Goal: Contribute content: Add original content to the website for others to see

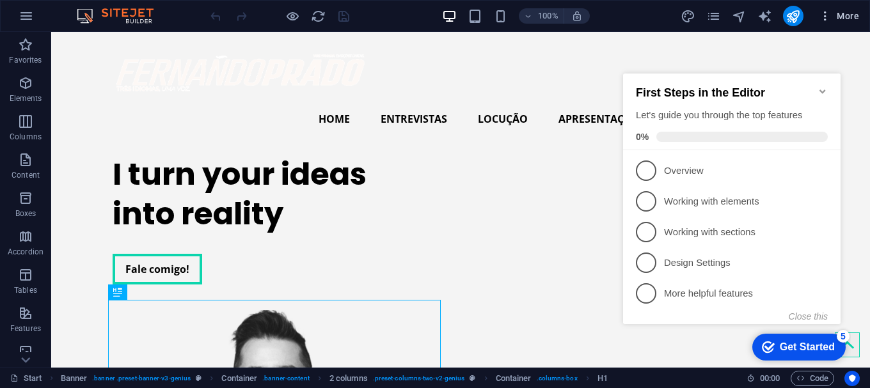
click at [790, 15] on span "More" at bounding box center [839, 16] width 40 height 13
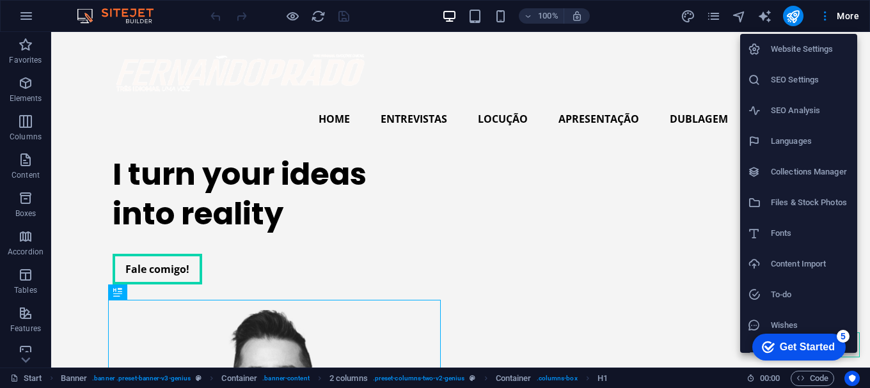
click at [708, 13] on div at bounding box center [435, 194] width 870 height 388
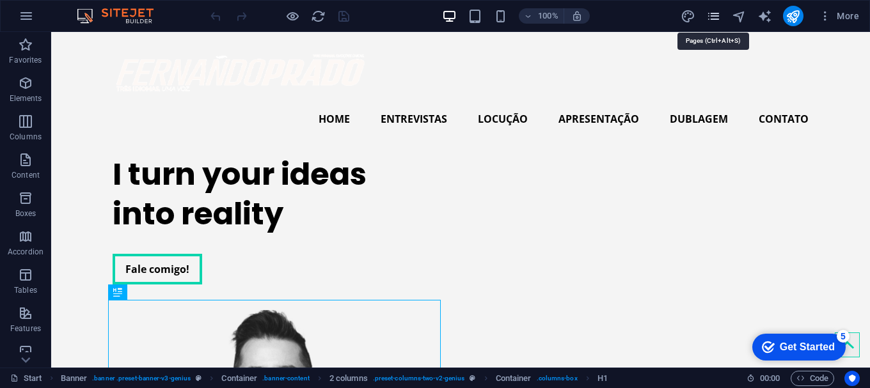
click at [715, 14] on icon "pages" at bounding box center [713, 16] width 15 height 15
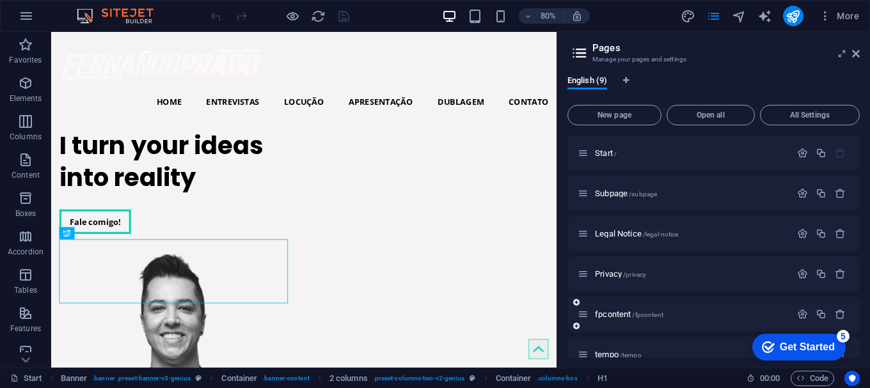
click at [608, 321] on div "fpcontent /fpcontent" at bounding box center [684, 314] width 213 height 15
click at [609, 315] on span "fpcontent /fpcontent" at bounding box center [629, 315] width 68 height 10
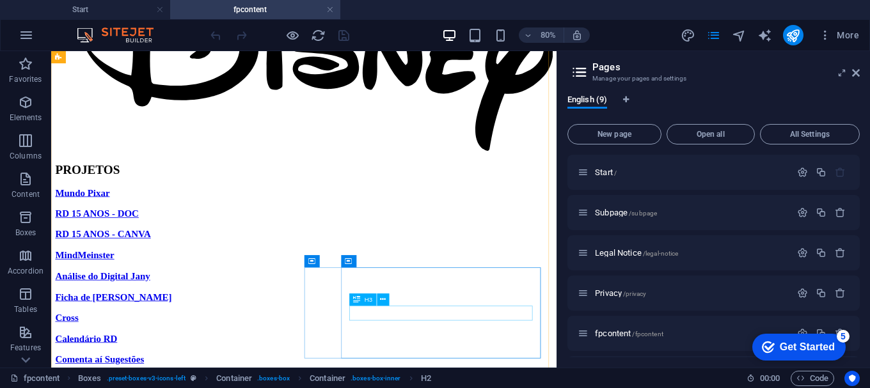
scroll to position [35, 0]
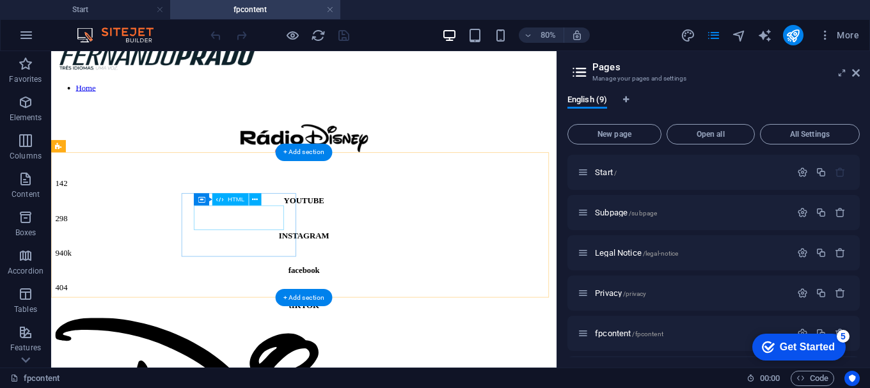
click at [303, 264] on div "298" at bounding box center [367, 261] width 622 height 12
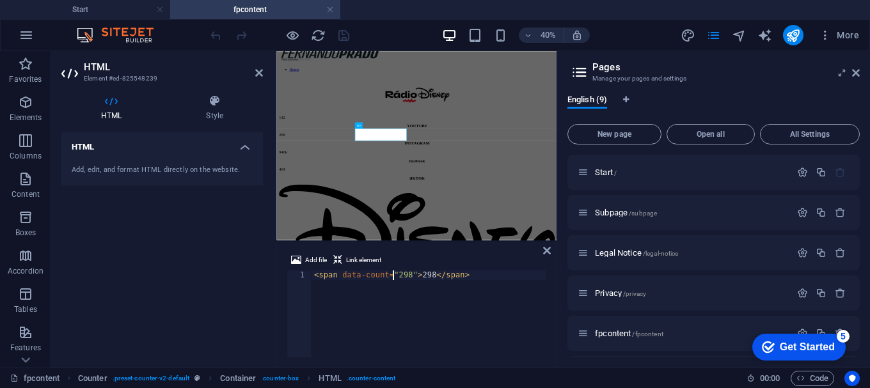
click at [394, 274] on div "< span data-count = "298" > 298 </ span >" at bounding box center [429, 324] width 235 height 106
click at [413, 274] on div "< span data-count = "299" > 298 </ span >" at bounding box center [429, 324] width 235 height 106
type textarea "<span data-count="299">299</span>"
click at [790, 32] on icon "publish" at bounding box center [793, 35] width 15 height 15
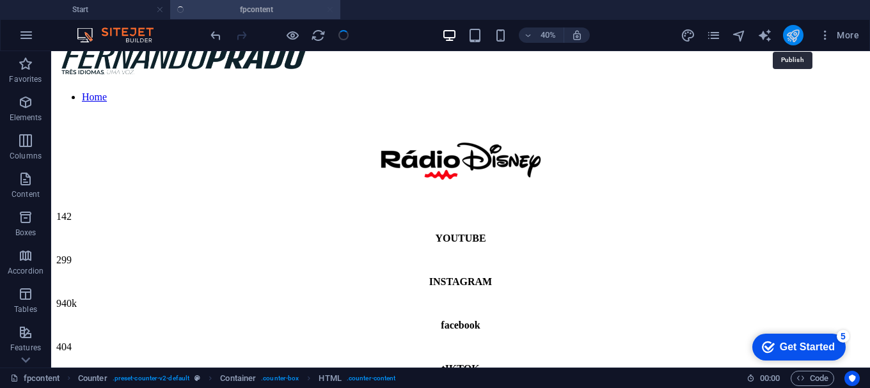
scroll to position [150, 0]
